Goal: Task Accomplishment & Management: Manage account settings

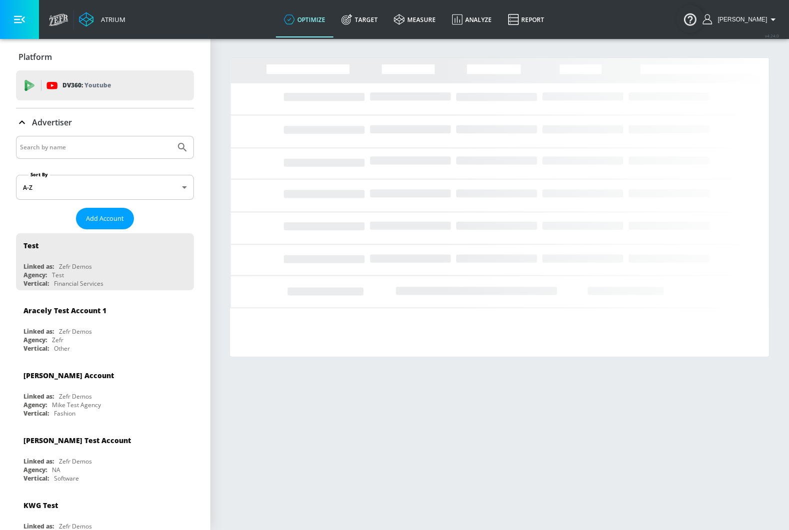
click at [42, 151] on input "Search by name" at bounding box center [95, 147] width 151 height 13
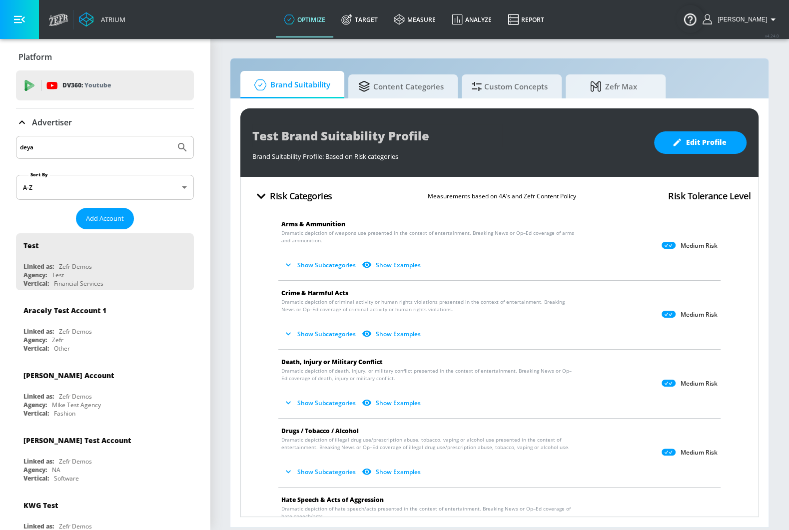
type input "deya"
click at [180, 146] on icon "Submit Search" at bounding box center [182, 147] width 12 height 12
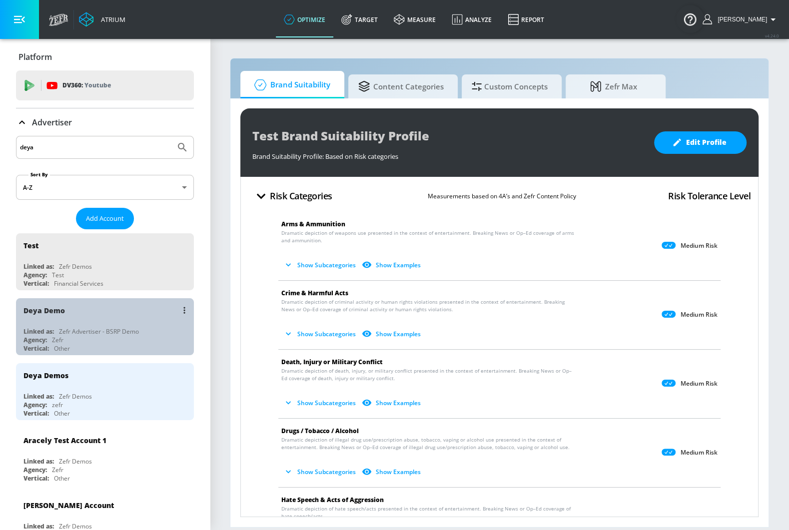
click at [79, 329] on div "Zefr Advertiser - BSRP Demo" at bounding box center [99, 331] width 80 height 8
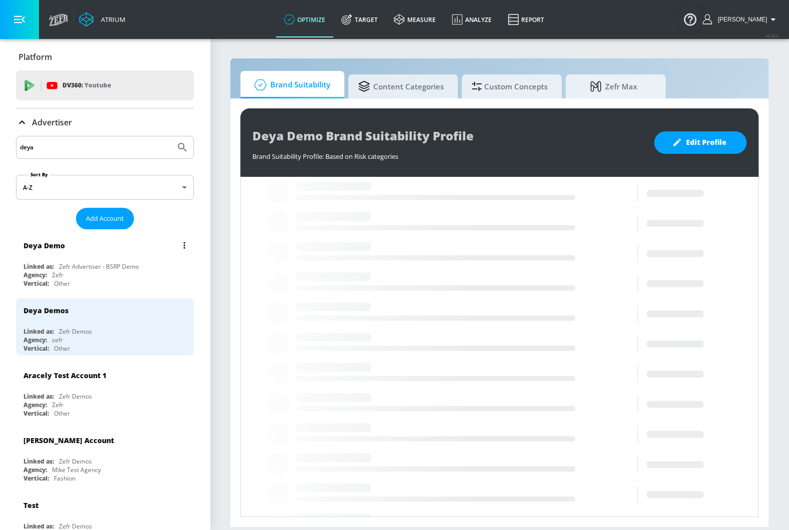
click at [181, 249] on button "list of Advertiser" at bounding box center [184, 245] width 14 height 14
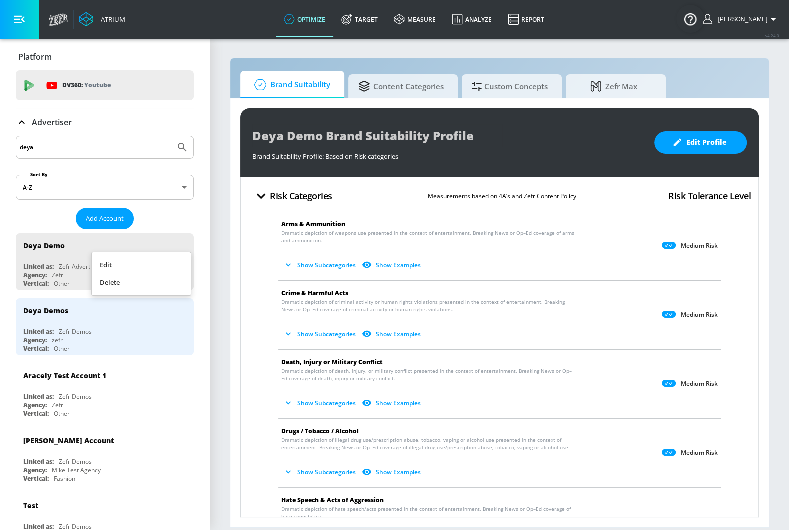
click at [419, 77] on div at bounding box center [394, 265] width 789 height 530
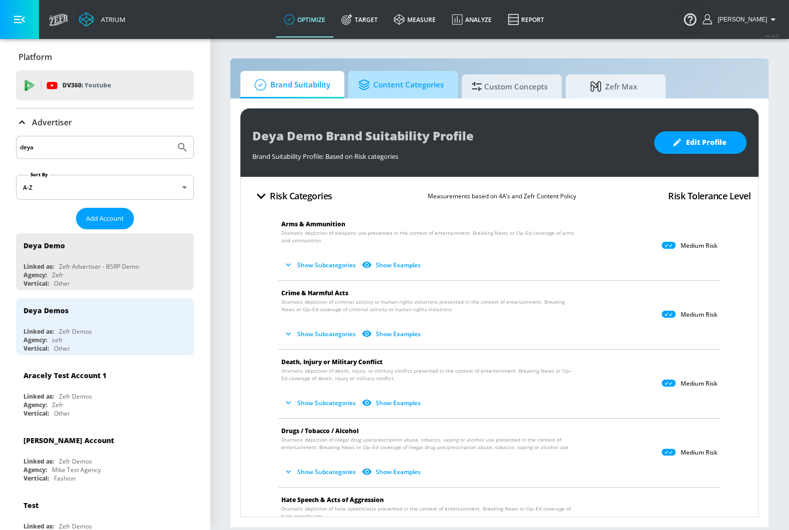
click at [422, 91] on span "Content Categories" at bounding box center [400, 85] width 85 height 24
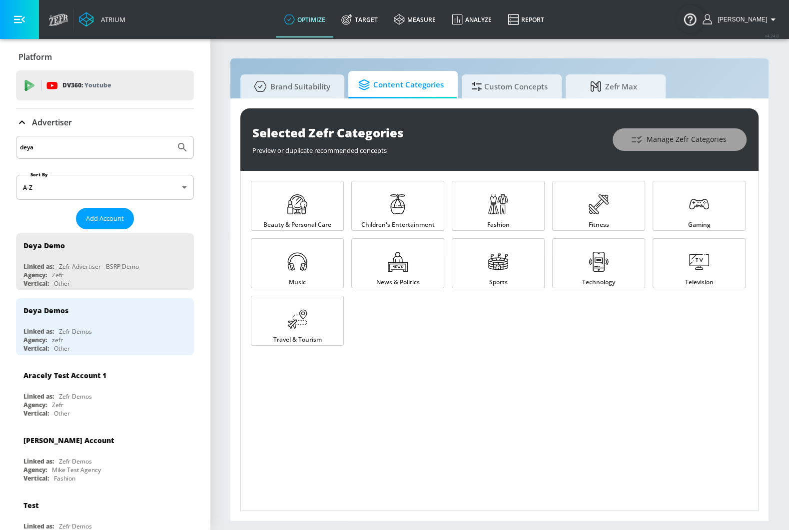
click at [700, 128] on button "Manage Zefr Categories" at bounding box center [679, 139] width 134 height 22
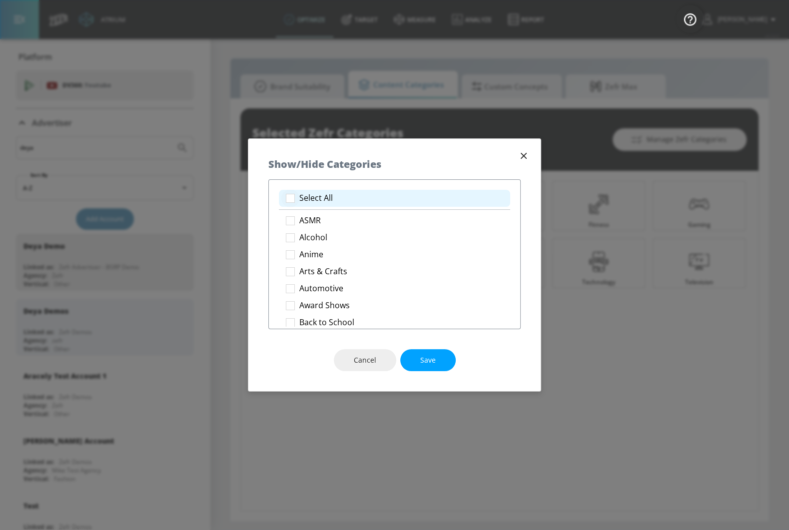
click at [292, 200] on input "checkbox" at bounding box center [290, 198] width 18 height 18
checkbox input "true"
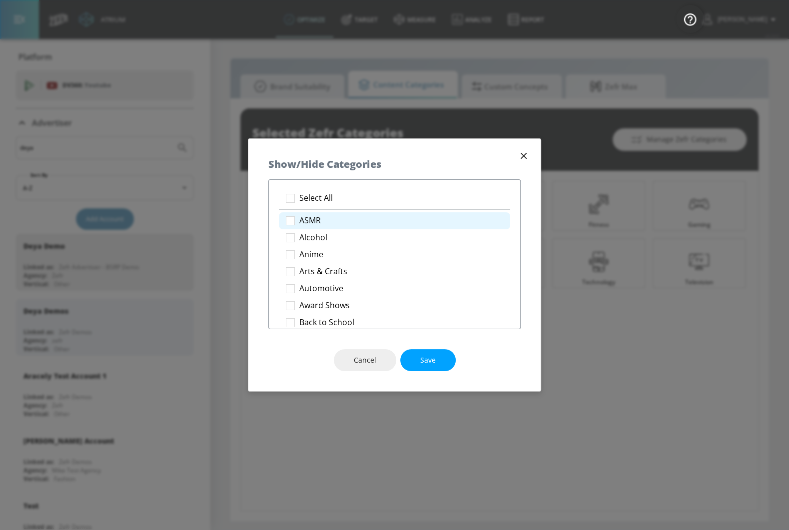
checkbox input "true"
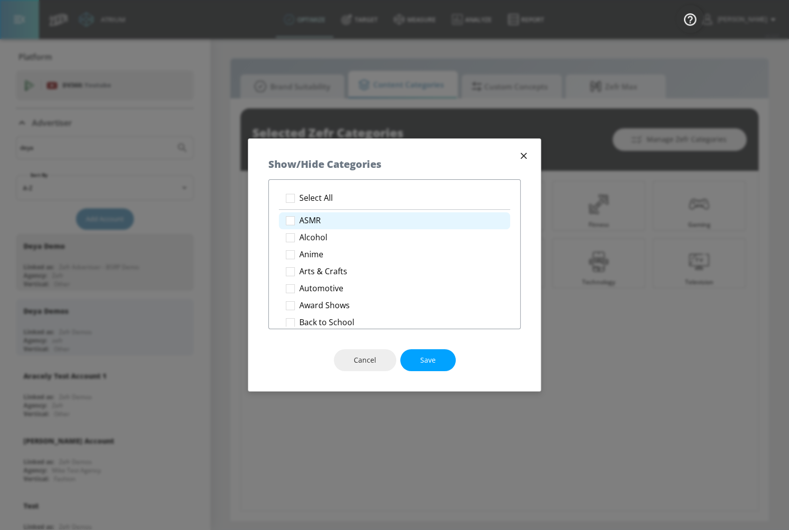
checkbox input "true"
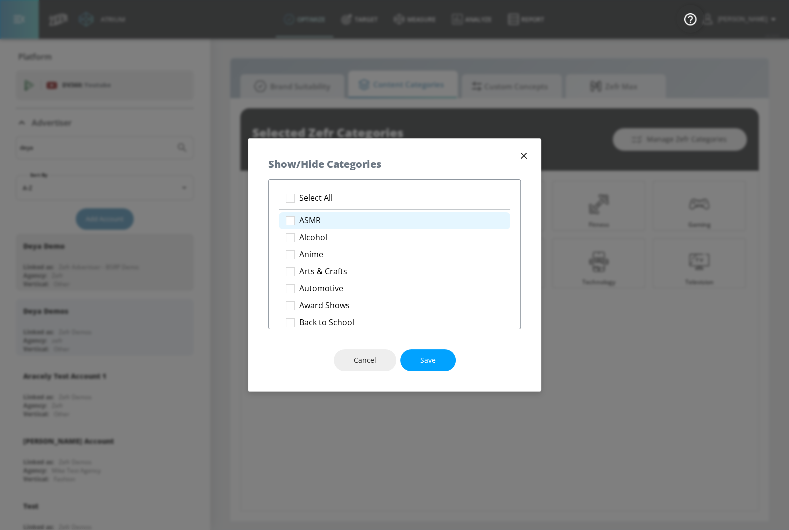
checkbox input "true"
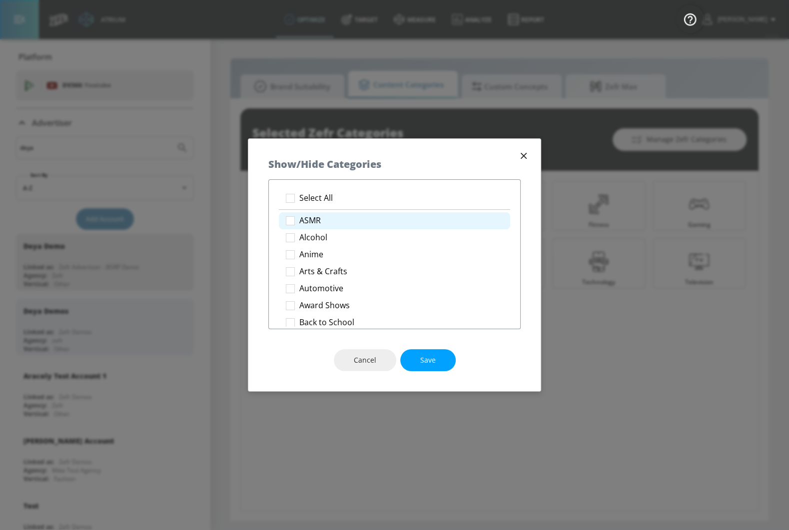
checkbox input "true"
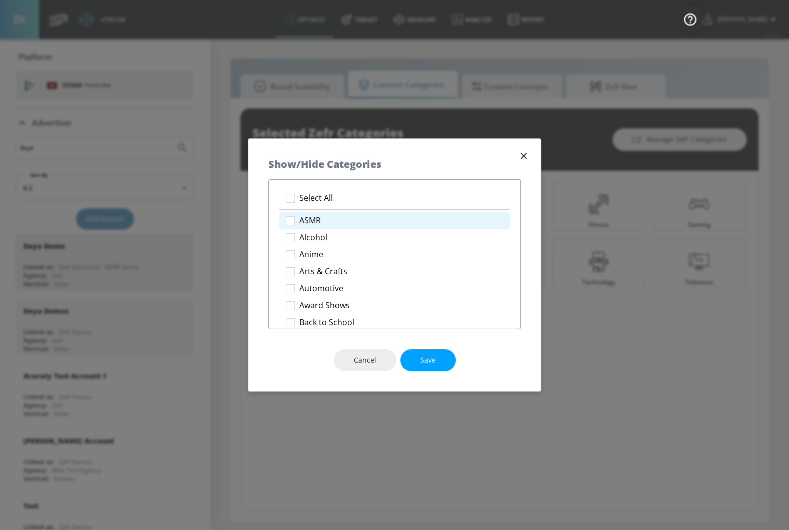
checkbox input "true"
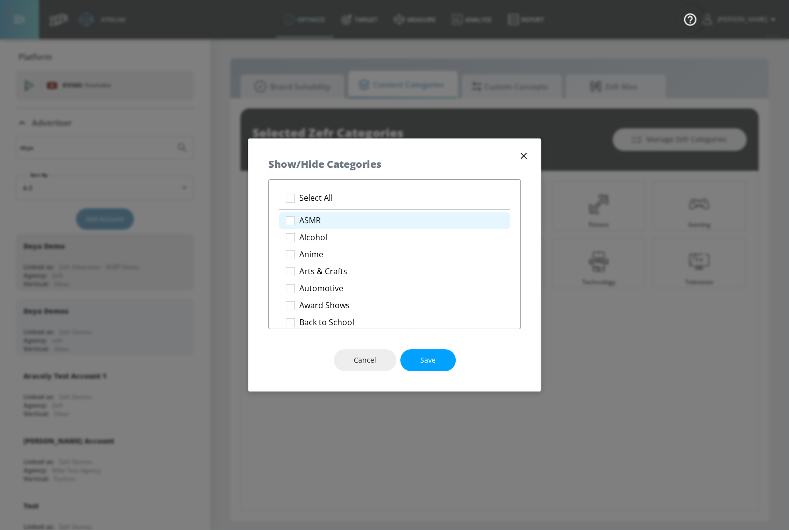
checkbox input "true"
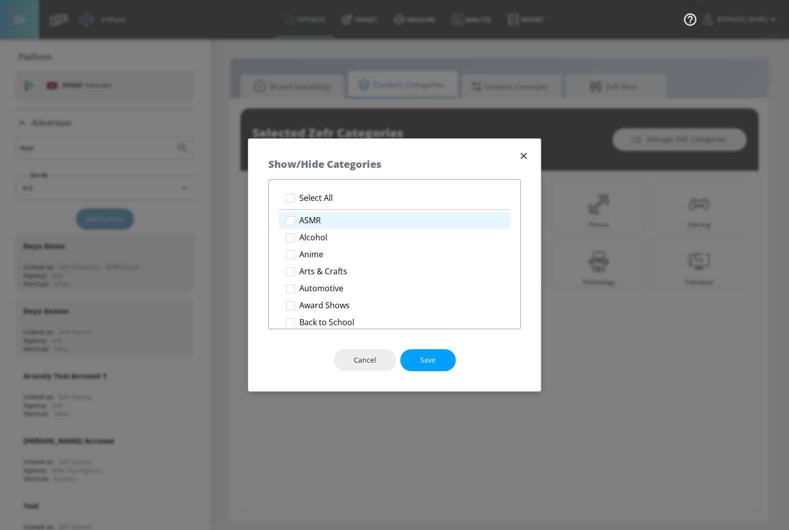
checkbox input "true"
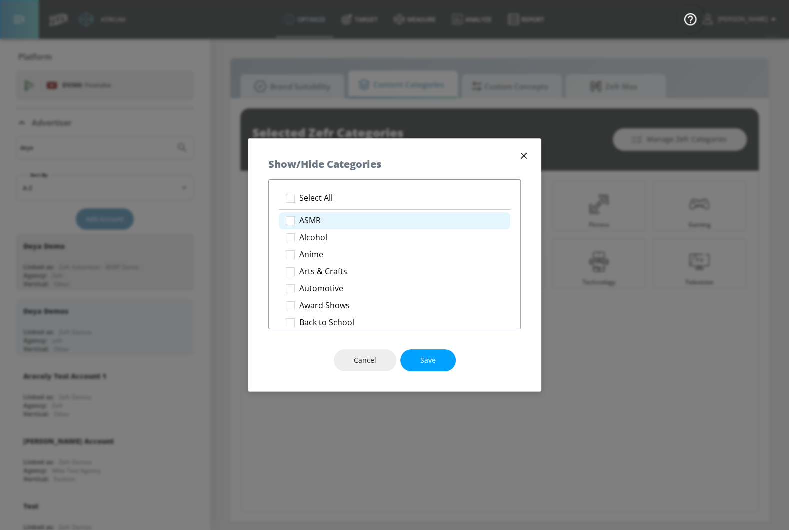
checkbox input "true"
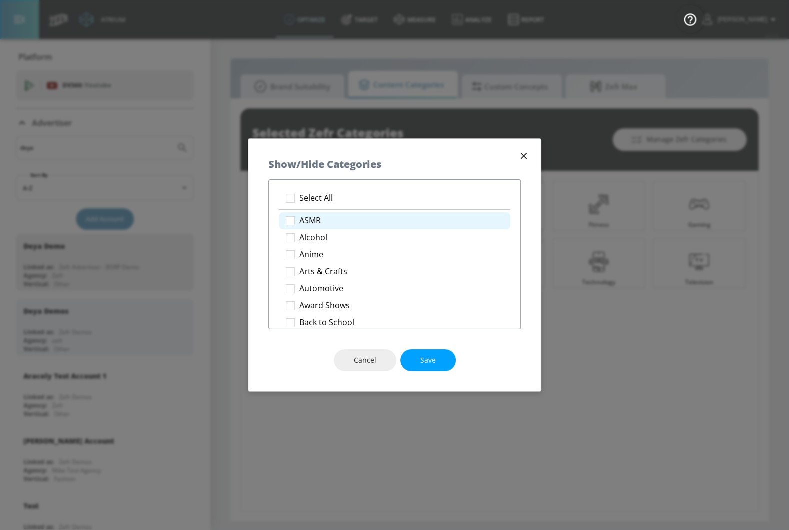
checkbox input "true"
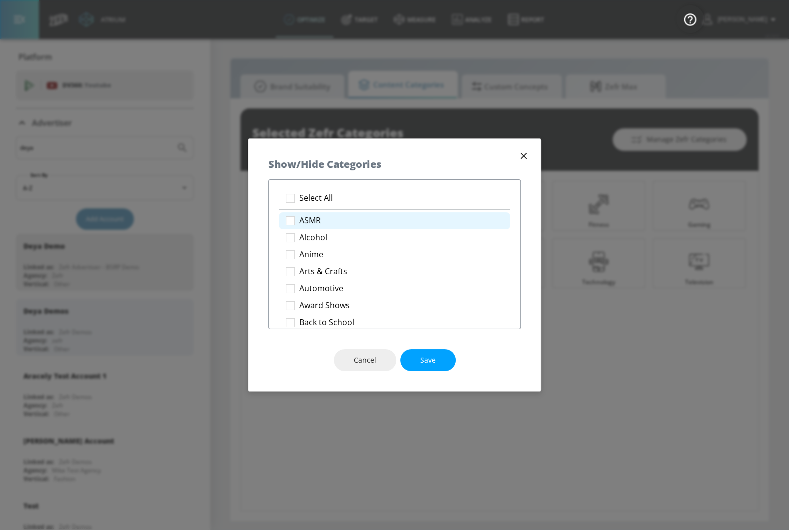
checkbox input "true"
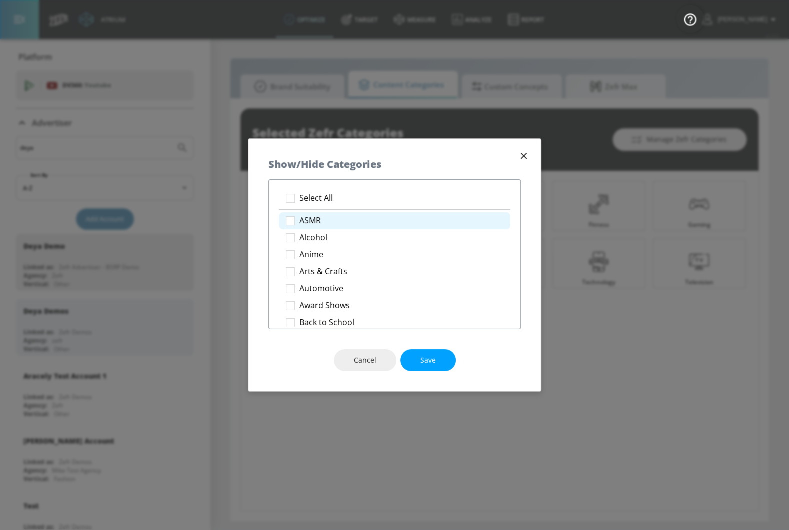
checkbox input "true"
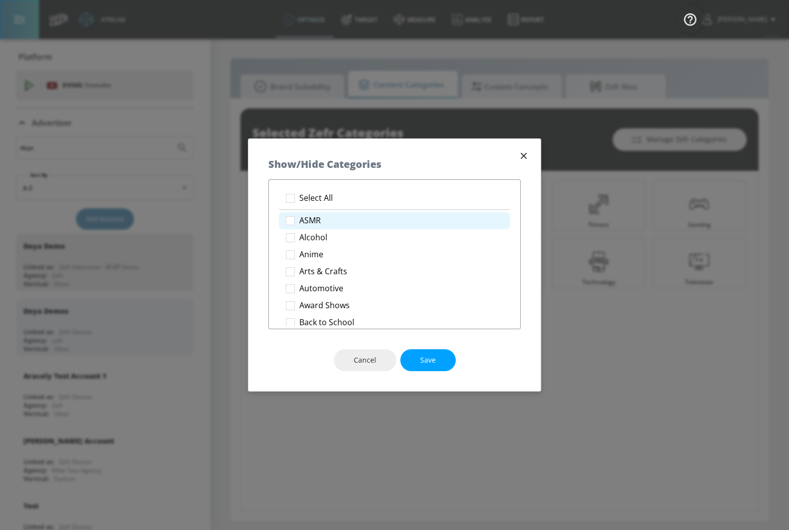
checkbox input "true"
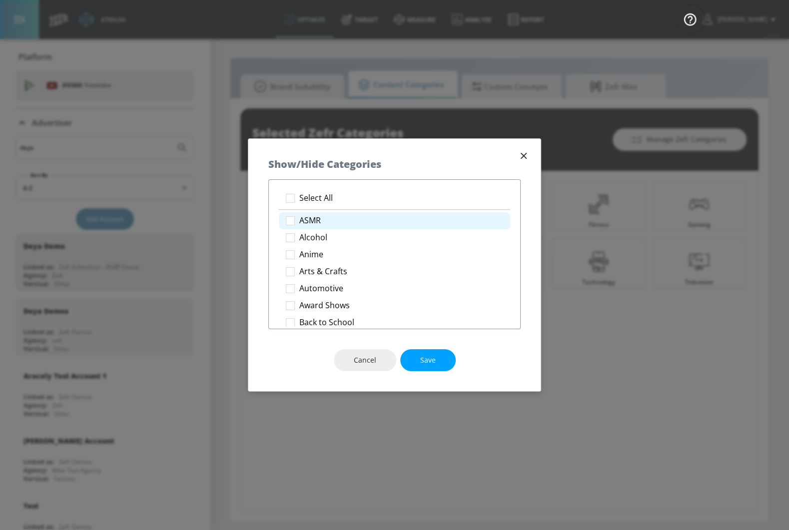
checkbox input "true"
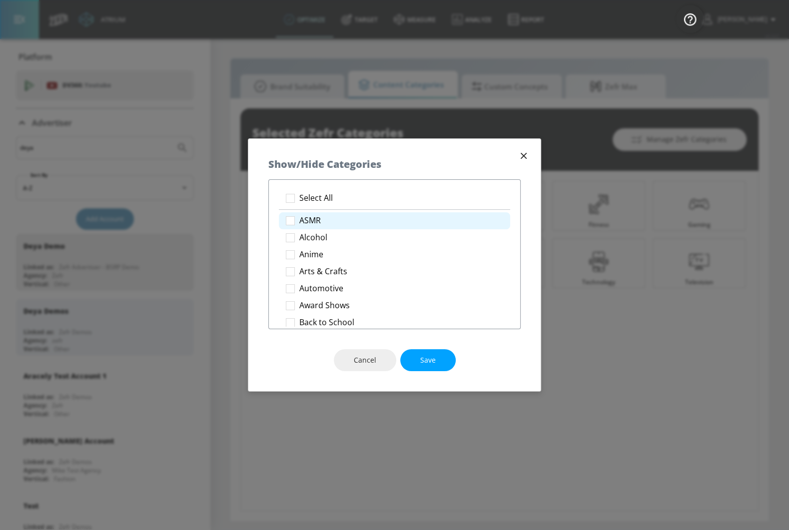
checkbox input "true"
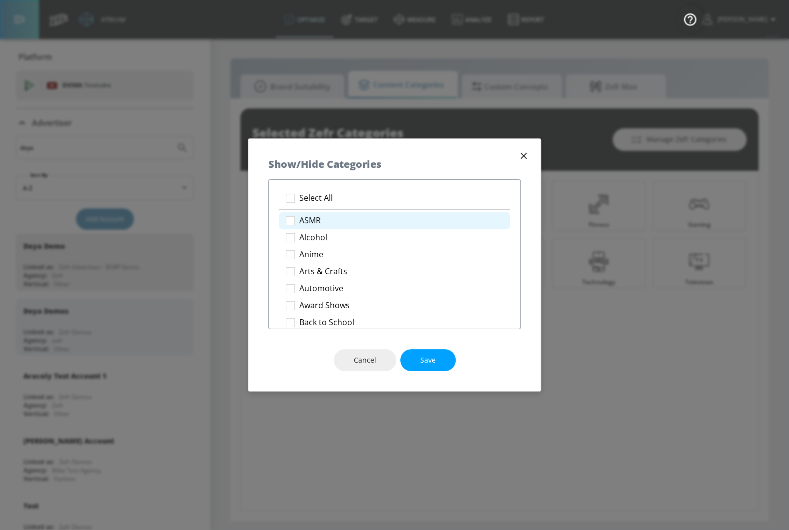
checkbox input "true"
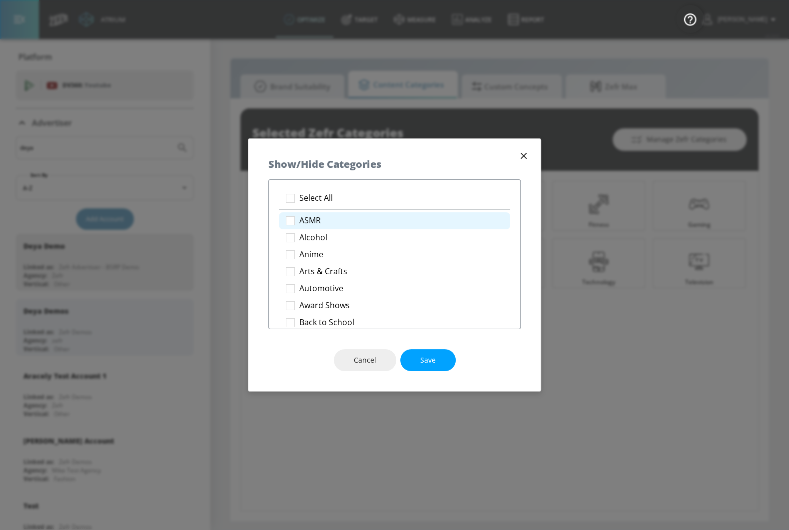
checkbox input "true"
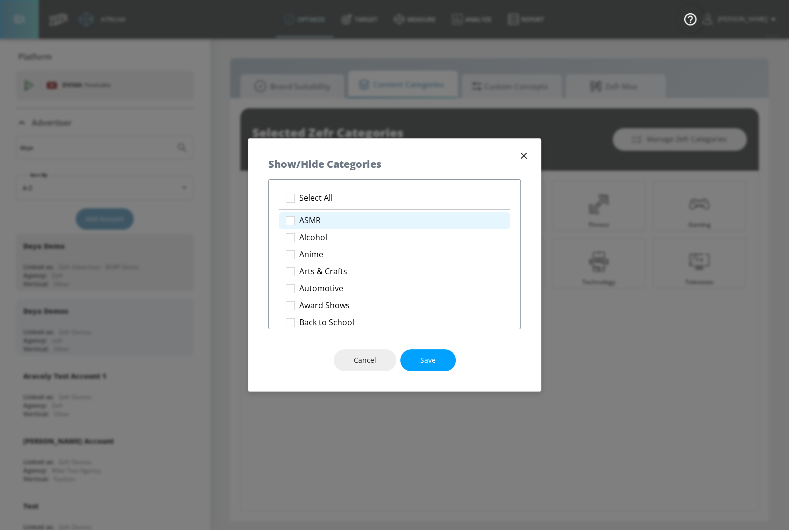
checkbox input "true"
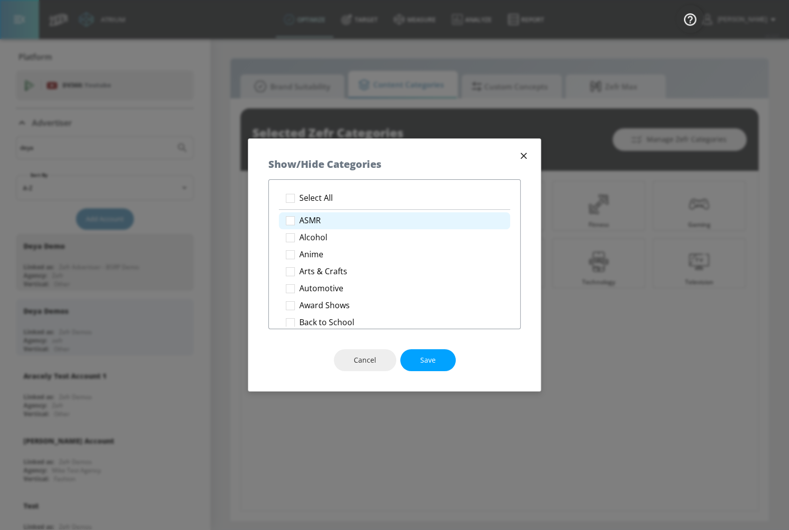
checkbox input "true"
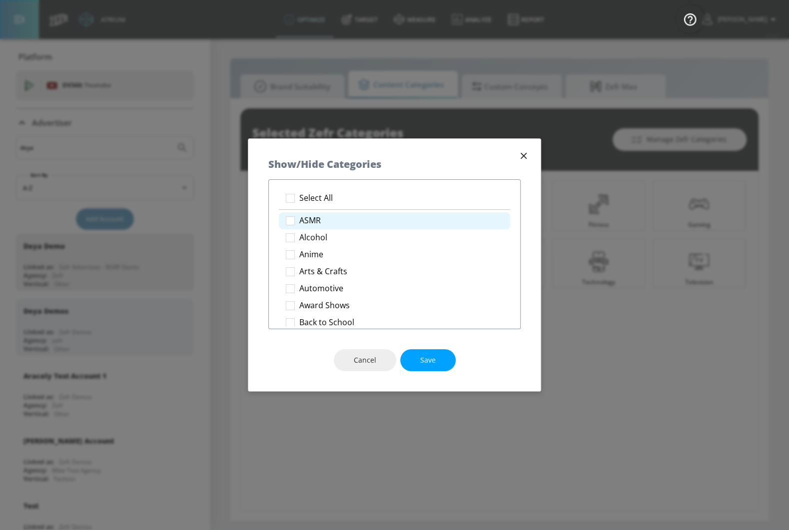
checkbox input "true"
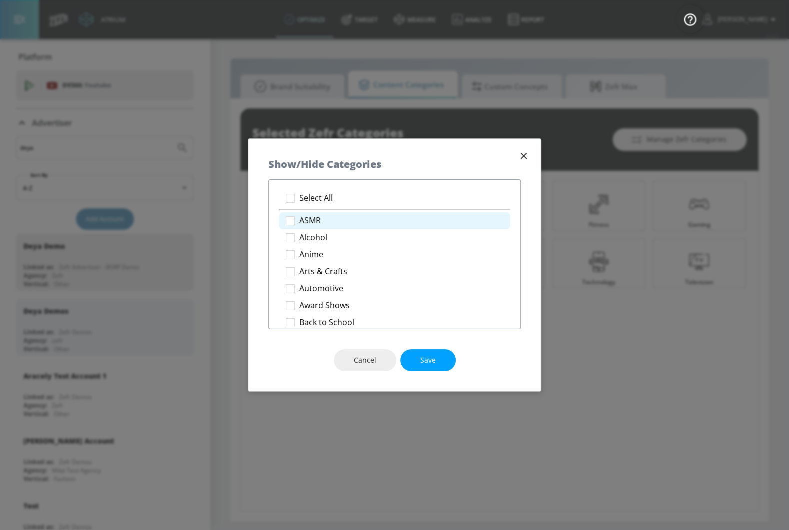
checkbox input "true"
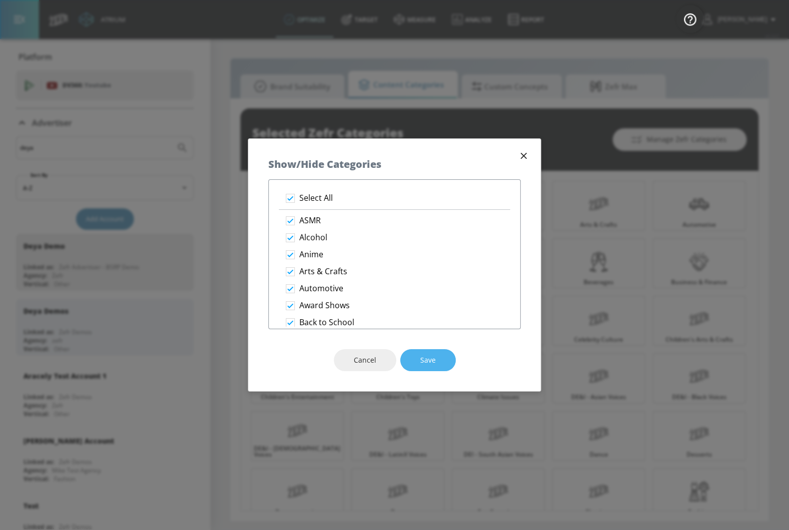
click at [418, 354] on button "Save" at bounding box center [427, 360] width 55 height 22
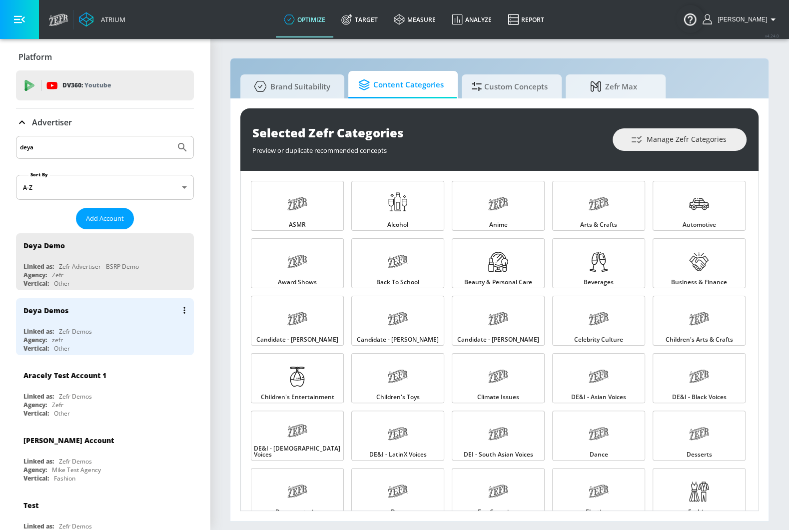
click at [130, 324] on div "Deya Demos Linked as: Zefr Demos Agency: zefr Vertical: Other" at bounding box center [105, 326] width 178 height 57
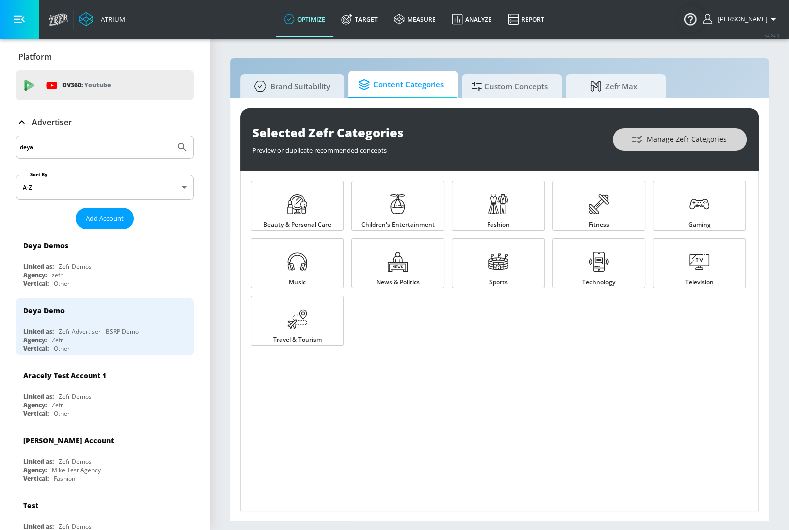
click at [731, 137] on button "Manage Zefr Categories" at bounding box center [679, 139] width 134 height 22
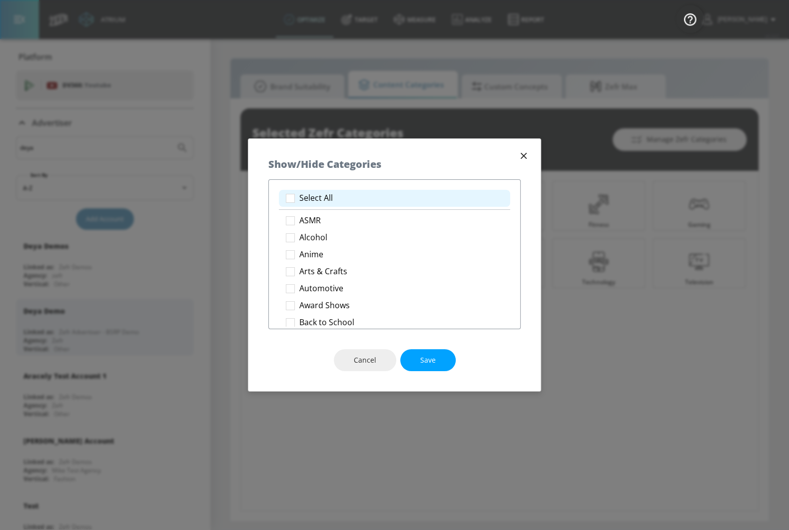
click at [367, 191] on li "Select All" at bounding box center [394, 198] width 231 height 17
checkbox input "true"
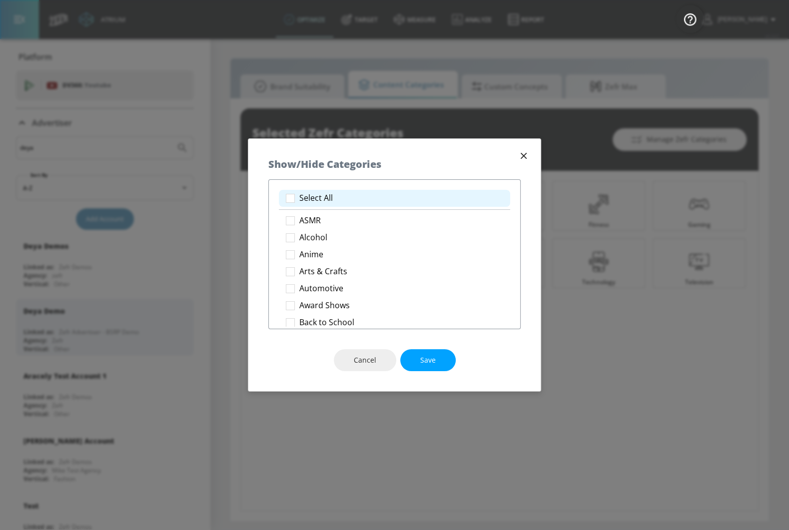
checkbox input "true"
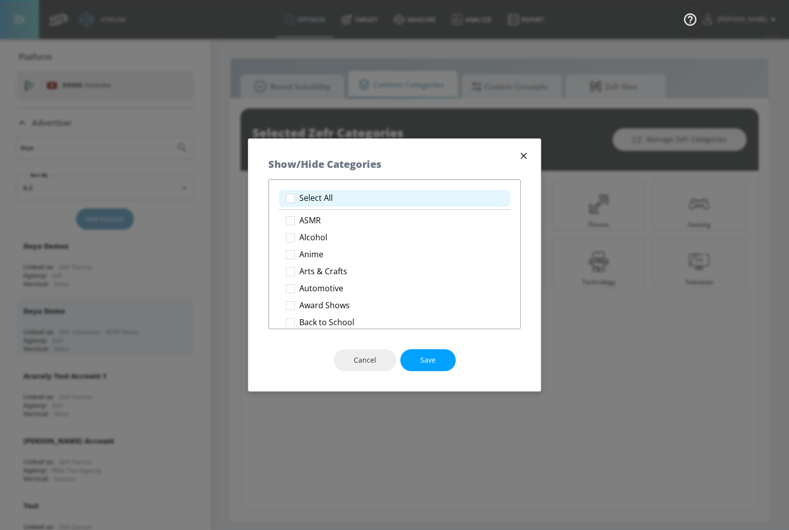
checkbox input "true"
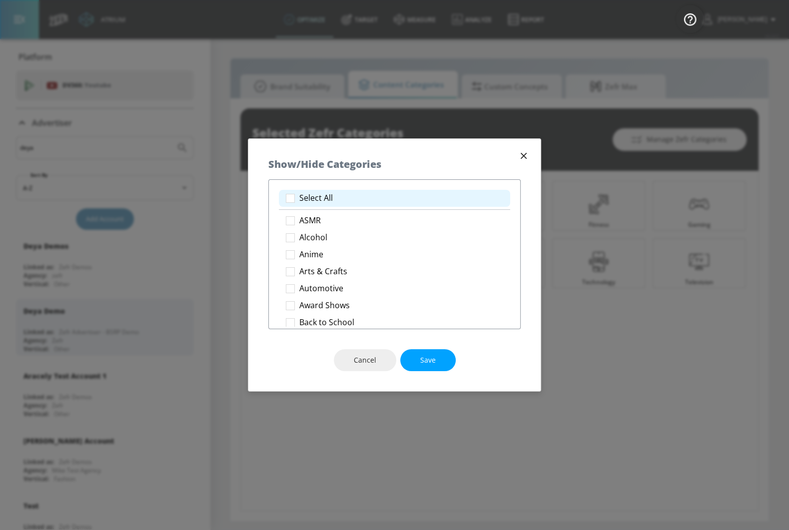
checkbox input "true"
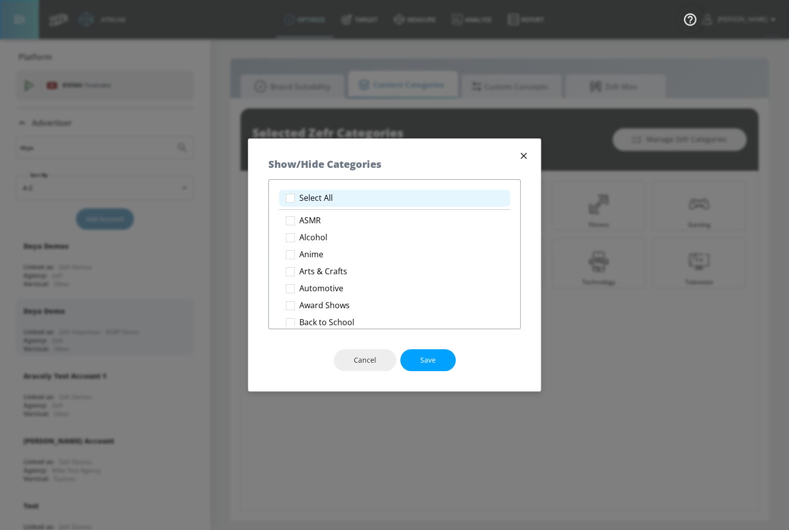
checkbox input "true"
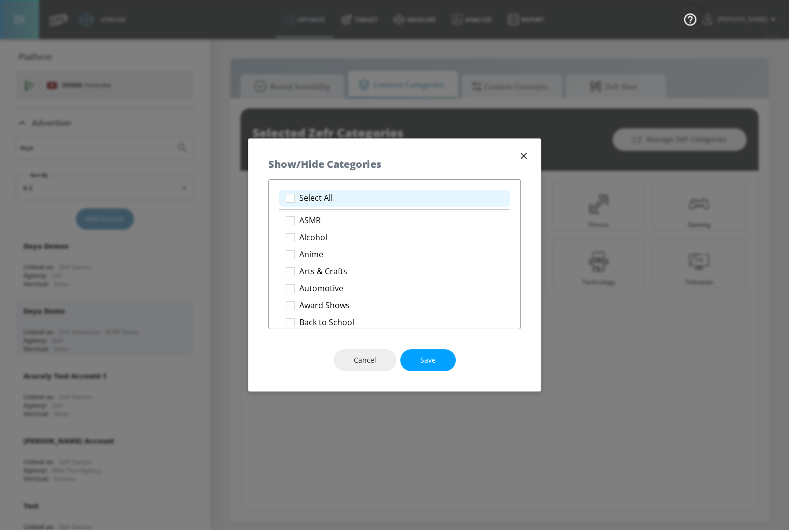
checkbox input "true"
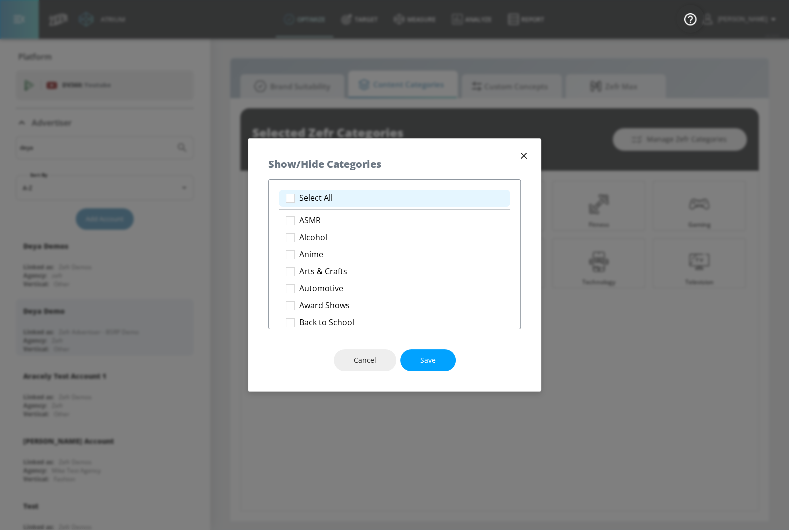
checkbox input "true"
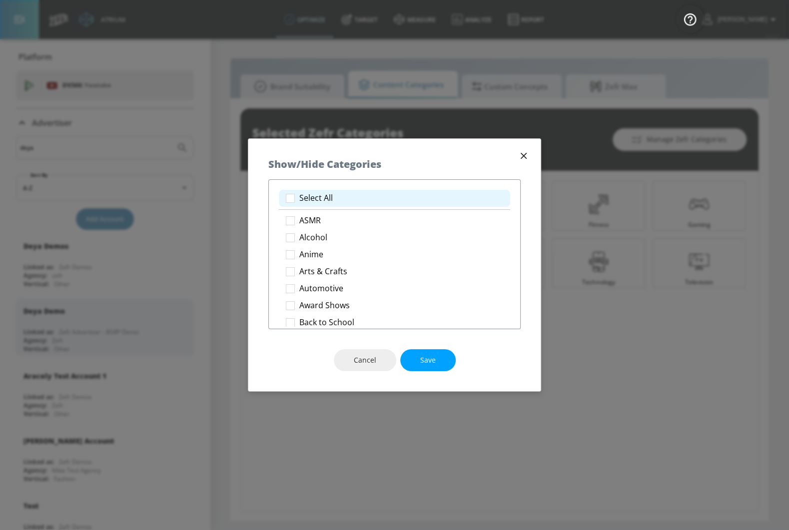
checkbox input "true"
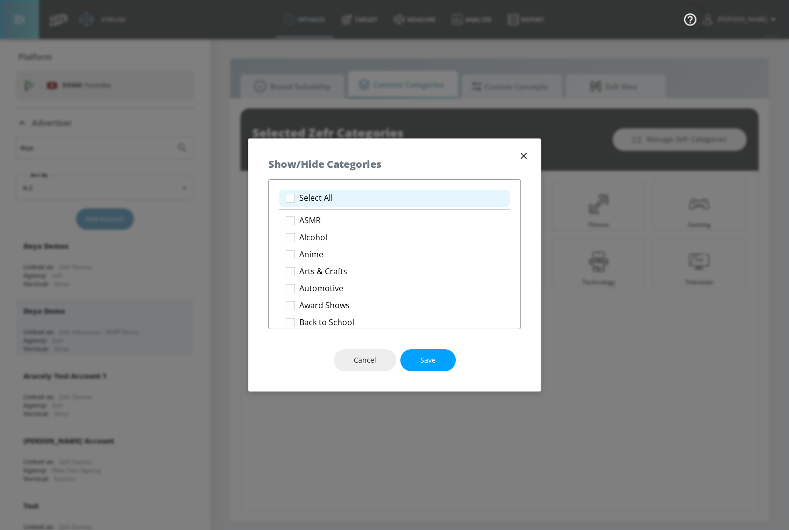
checkbox input "true"
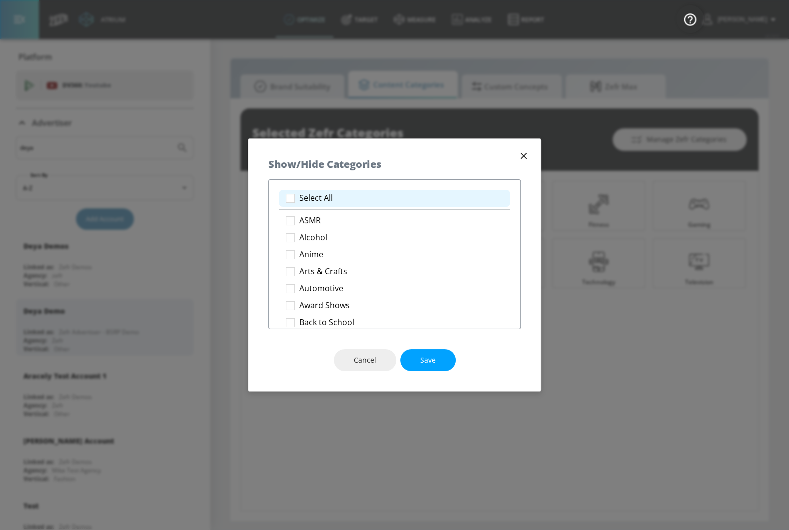
checkbox input "true"
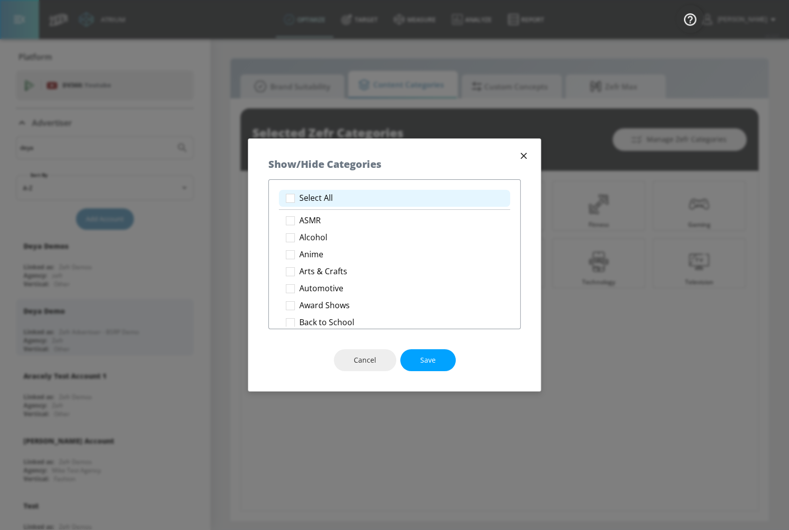
checkbox input "true"
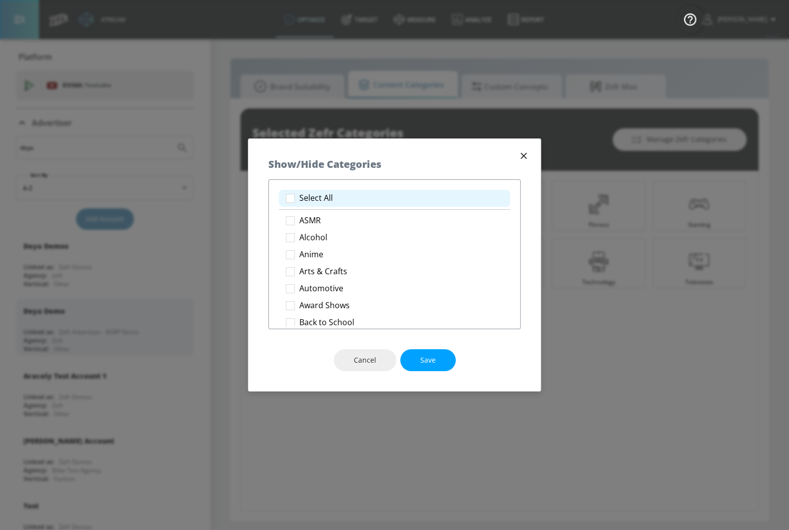
checkbox input "true"
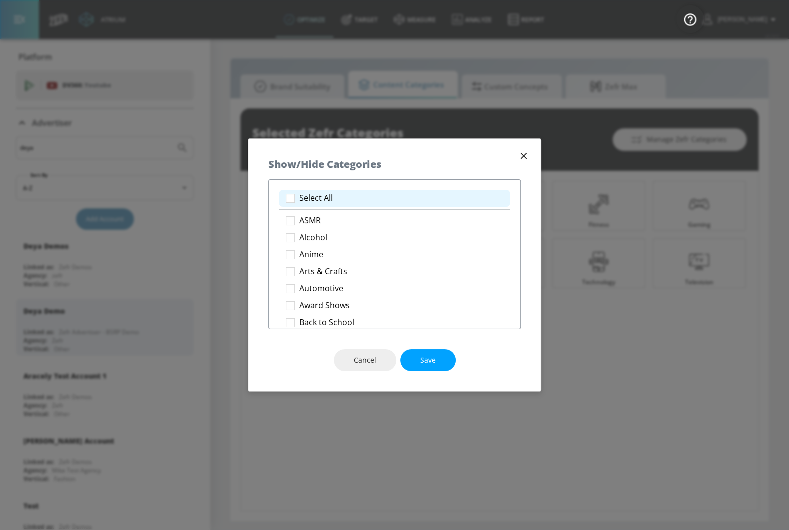
checkbox input "true"
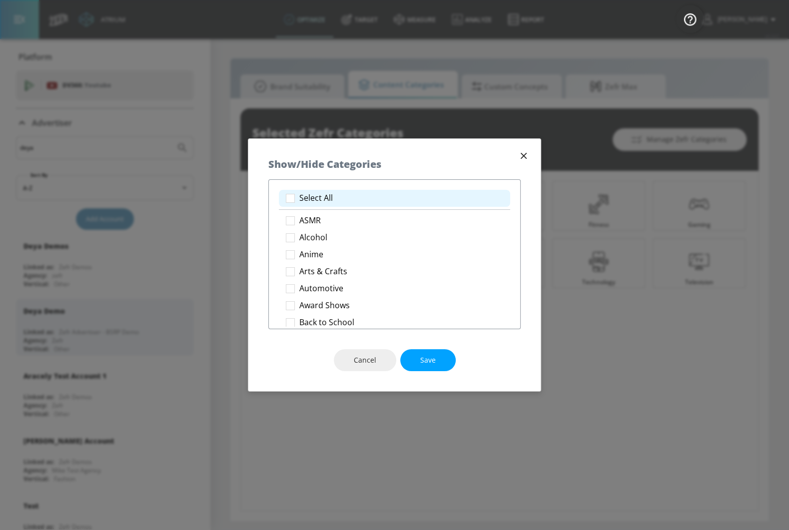
checkbox input "true"
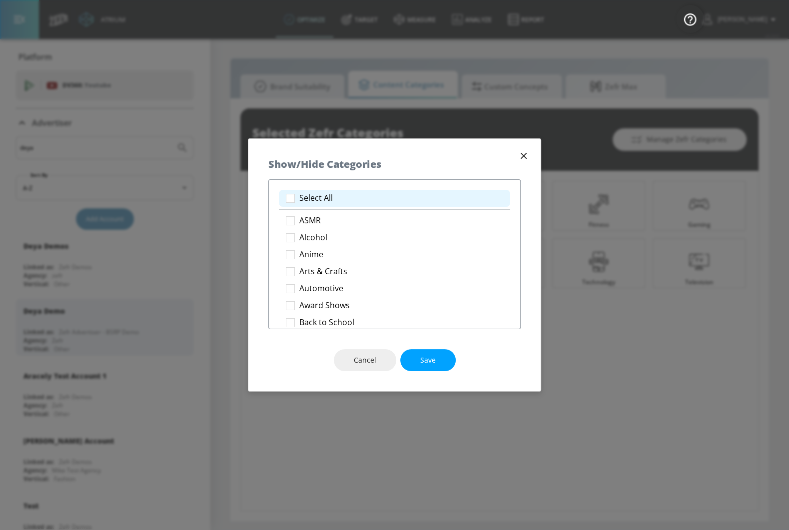
checkbox input "true"
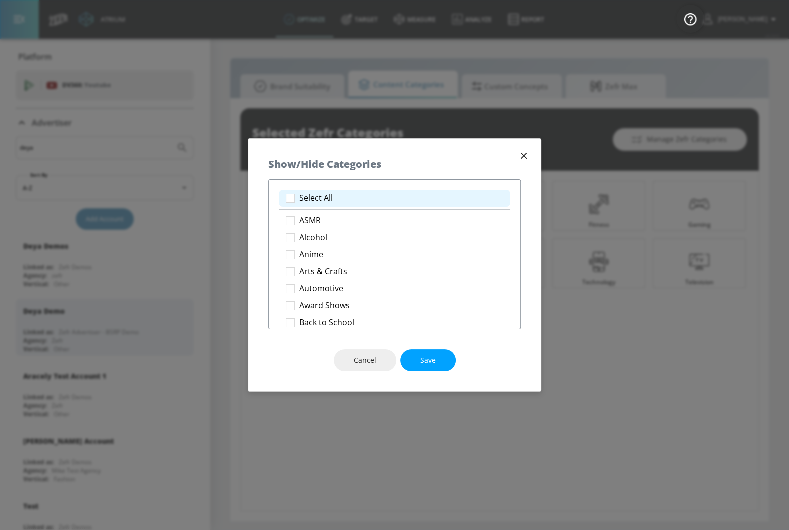
checkbox input "true"
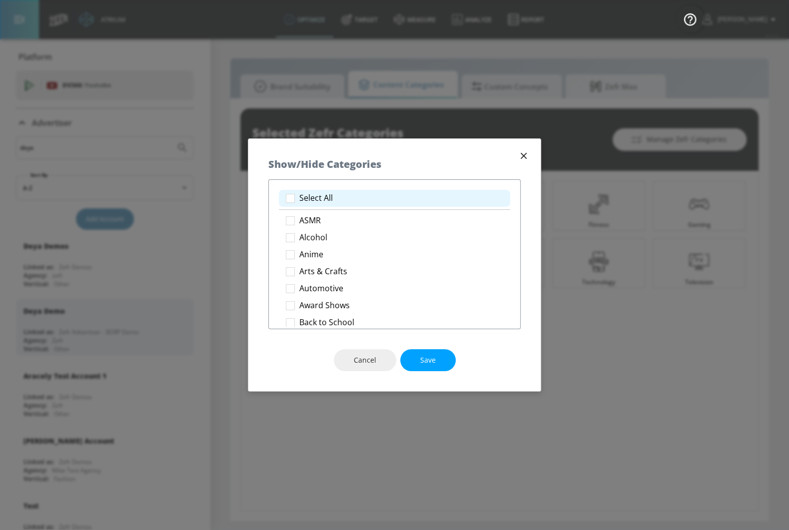
checkbox input "true"
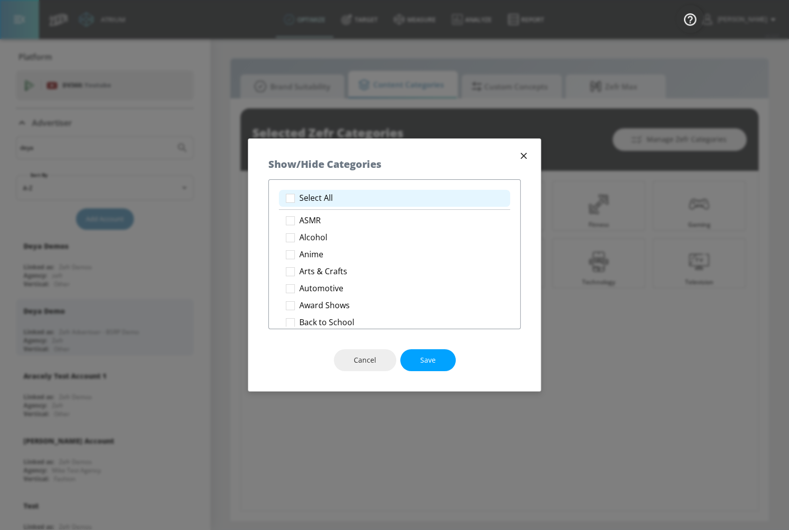
checkbox input "true"
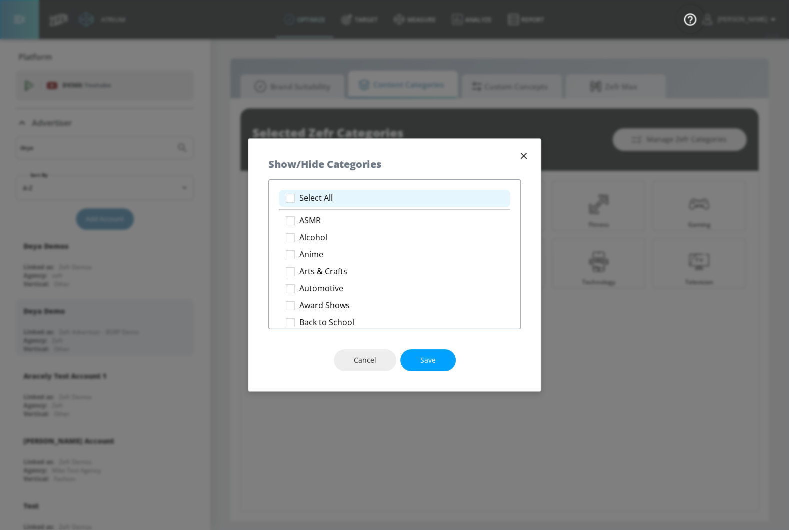
checkbox input "true"
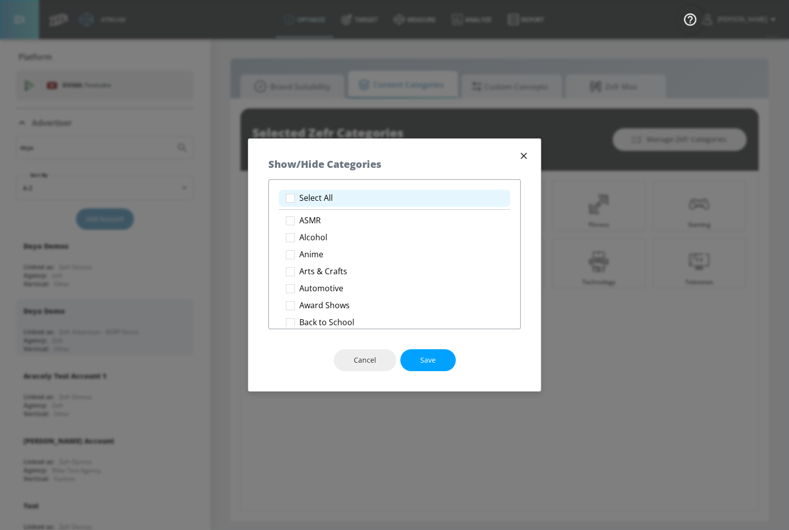
checkbox input "true"
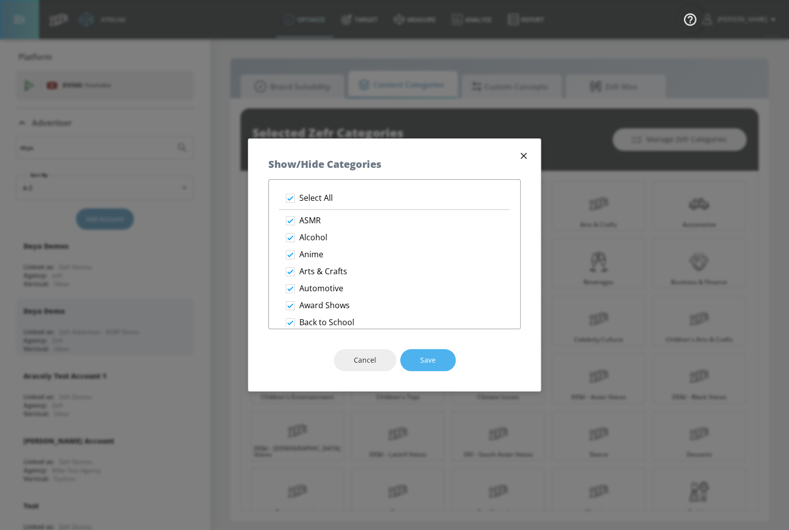
click at [427, 362] on span "Save" at bounding box center [427, 360] width 15 height 12
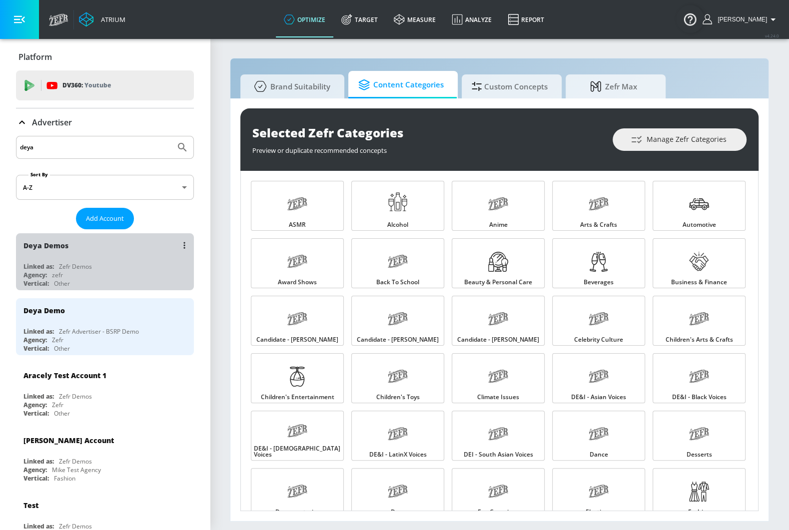
click at [87, 258] on div "Deya Demos Linked as: Zefr Demos Agency: zefr Vertical: Other" at bounding box center [105, 261] width 178 height 57
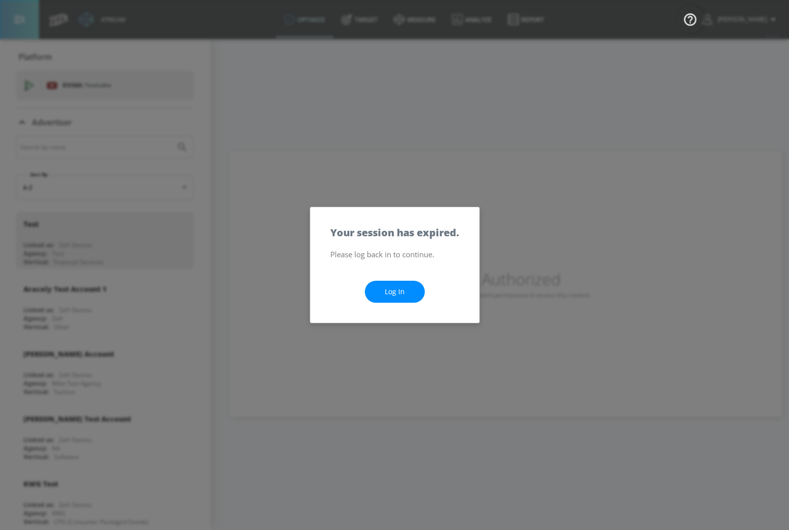
click at [402, 295] on link "Log In" at bounding box center [395, 292] width 60 height 22
click at [416, 296] on link "Log In" at bounding box center [395, 292] width 60 height 22
